Goal: Find specific page/section: Find specific page/section

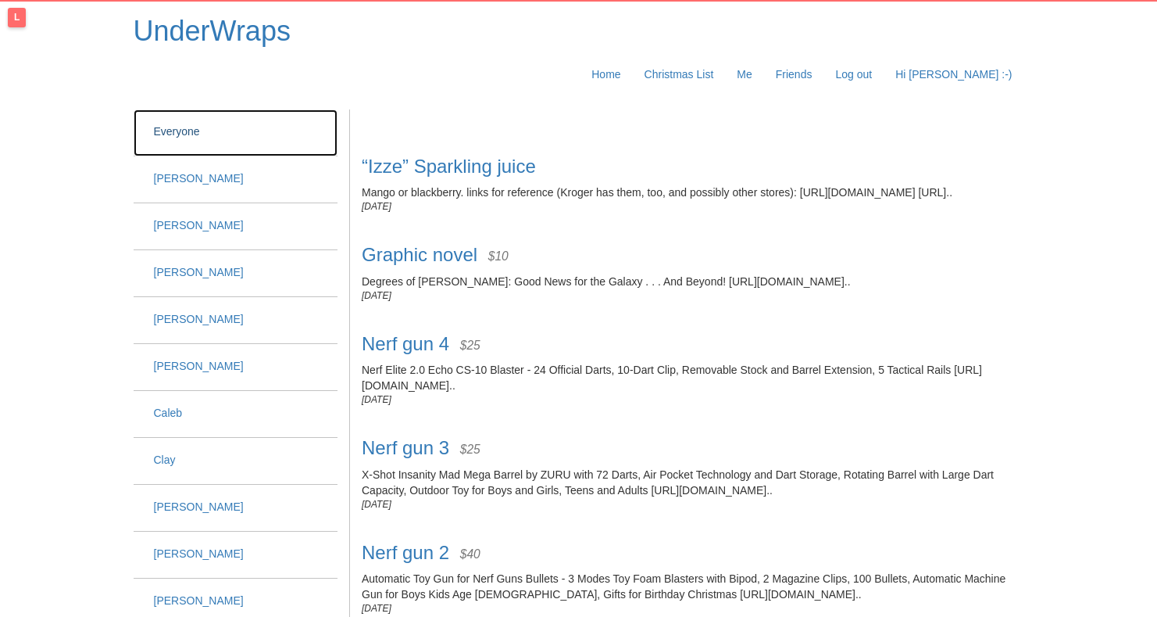
click at [200, 125] on span "Everyone" at bounding box center [177, 131] width 46 height 13
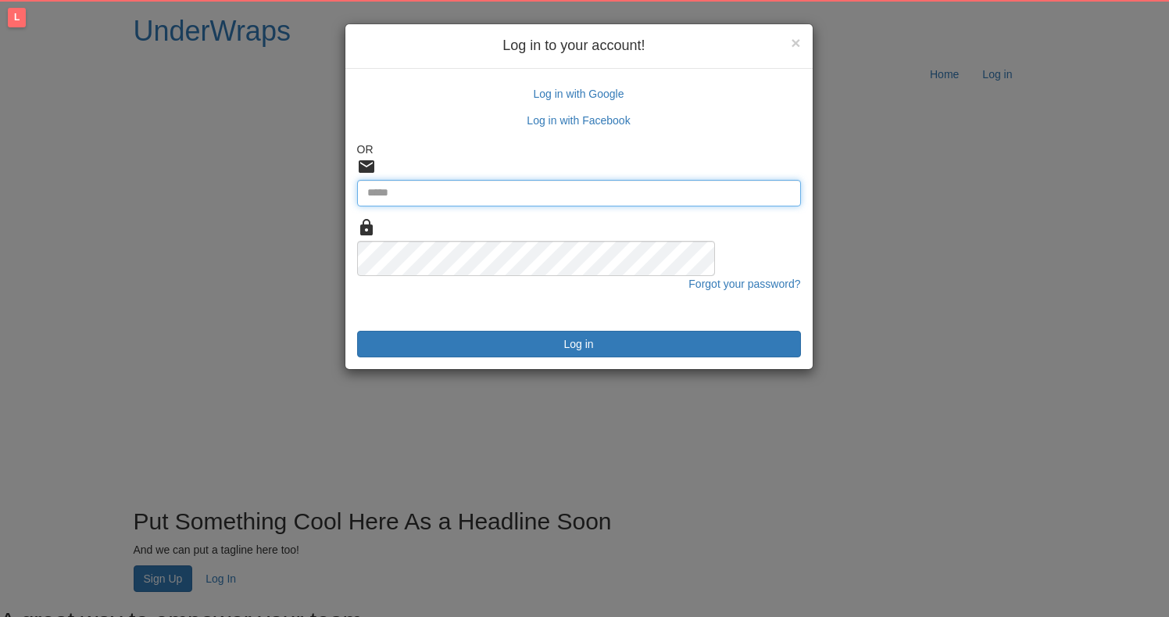
click at [462, 180] on input "Email" at bounding box center [579, 193] width 444 height 27
type input "**********"
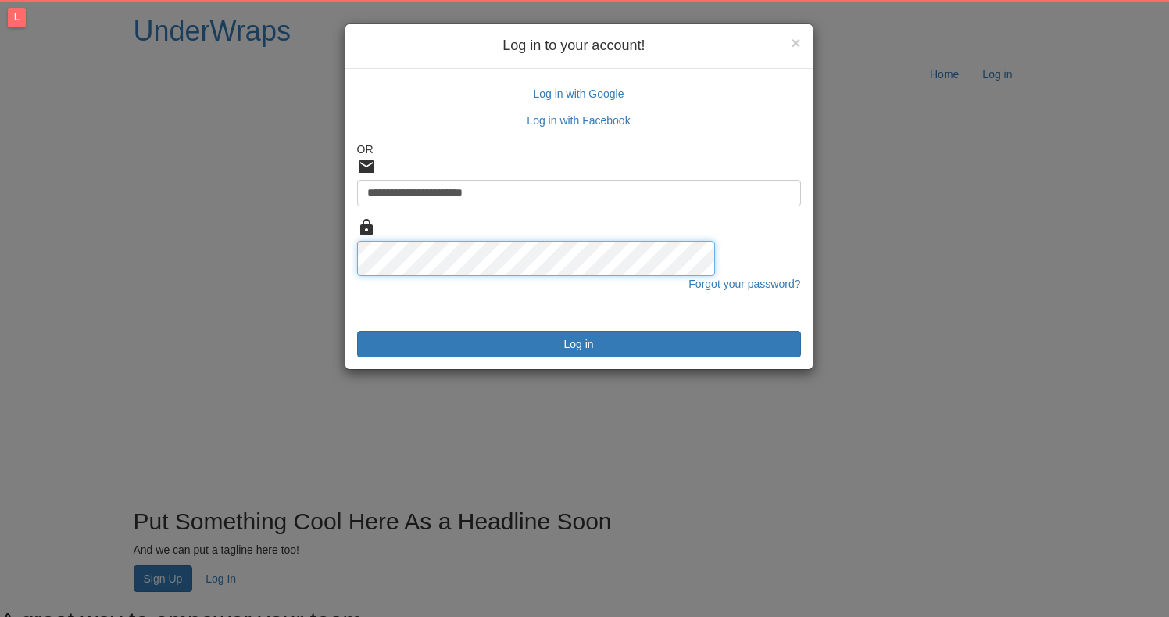
click at [357, 331] on button "Log in" at bounding box center [579, 344] width 444 height 27
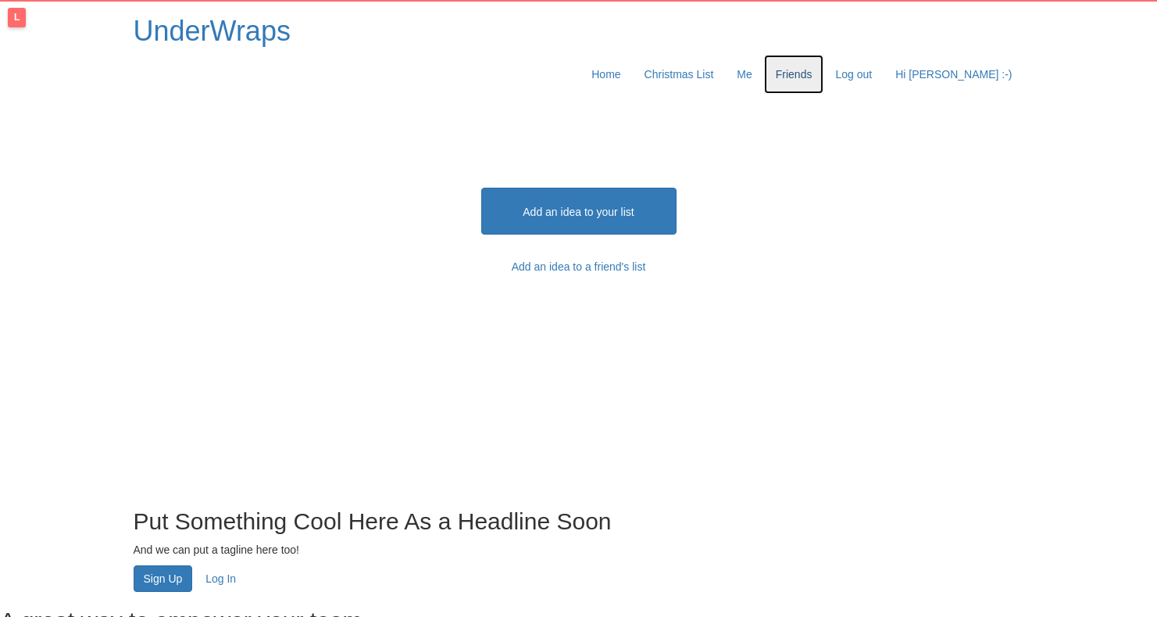
click at [789, 55] on link "Friends" at bounding box center [794, 74] width 60 height 39
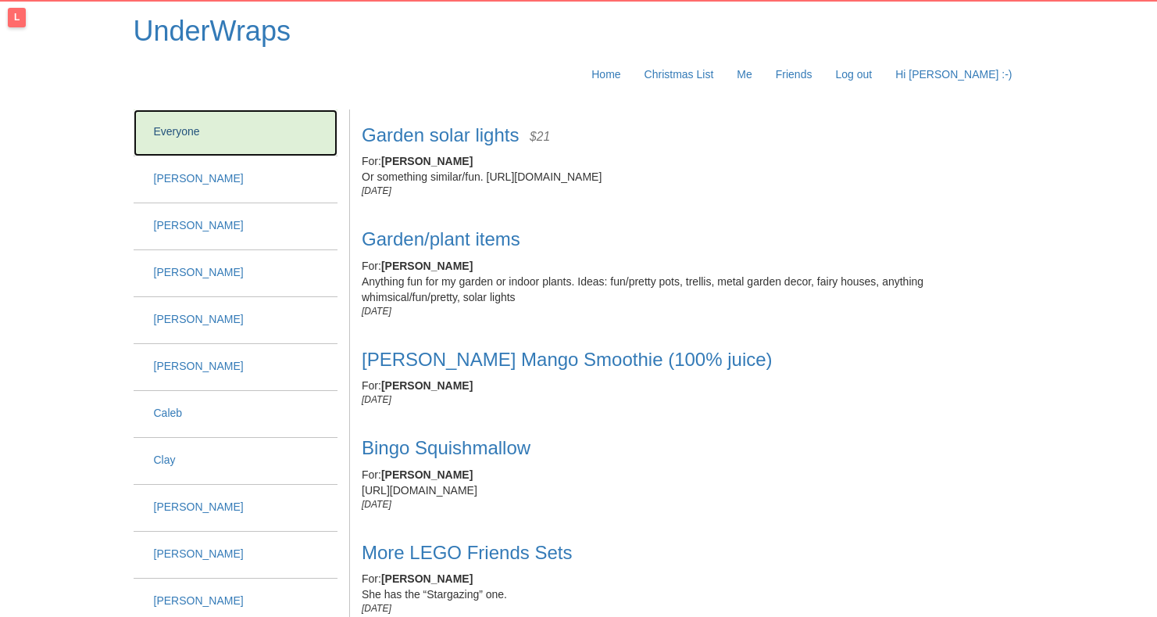
click at [238, 109] on li "Everyone" at bounding box center [236, 132] width 205 height 47
click at [224, 156] on li "[PERSON_NAME]" at bounding box center [236, 179] width 205 height 47
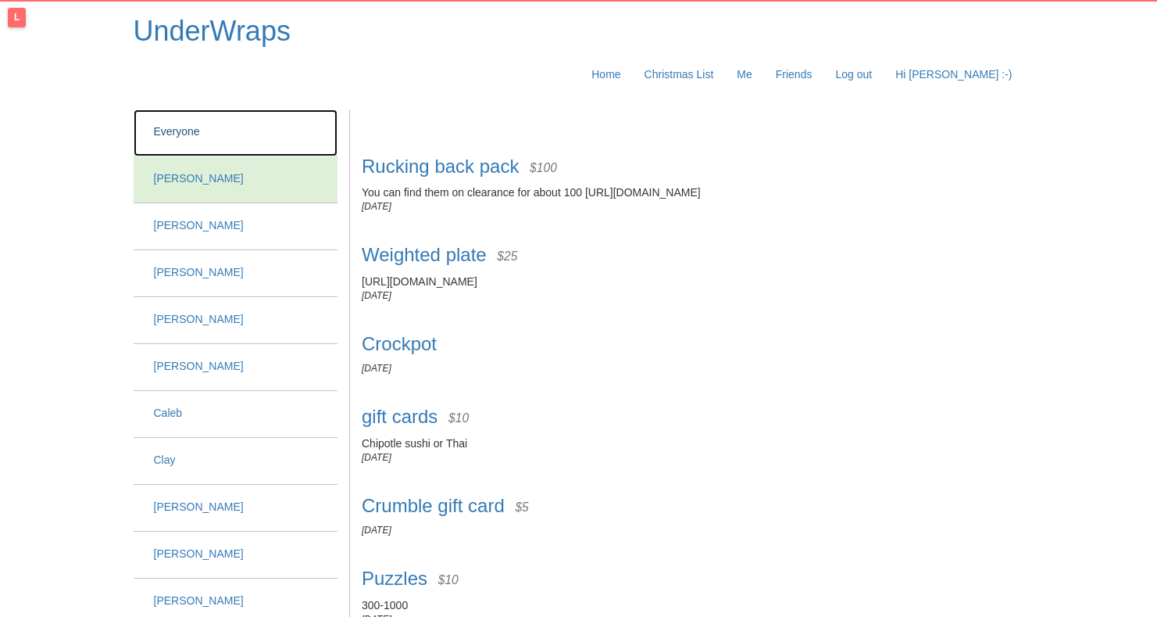
click at [228, 109] on li "Everyone" at bounding box center [236, 132] width 205 height 47
